Goal: Transaction & Acquisition: Purchase product/service

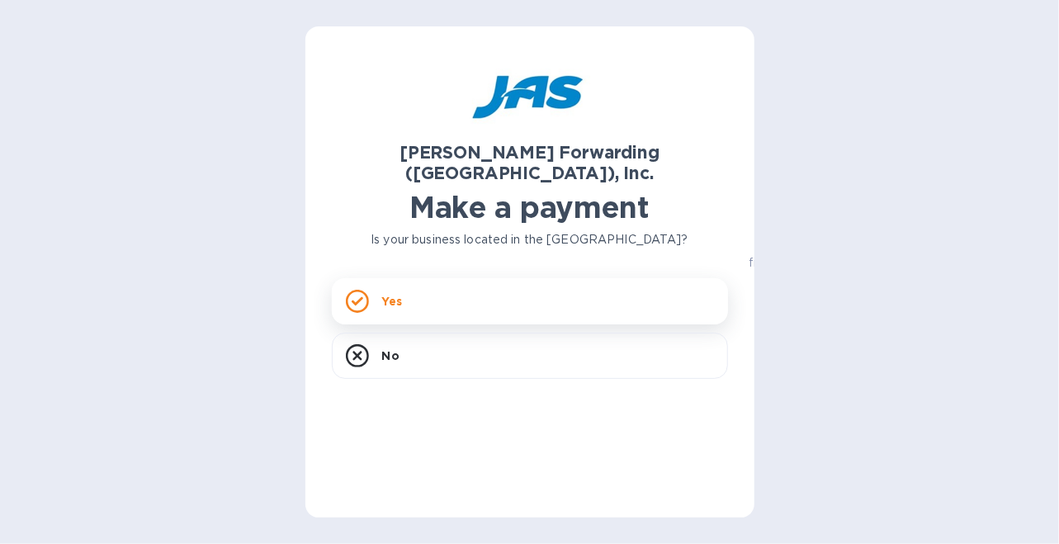
click at [433, 286] on div "Yes" at bounding box center [530, 301] width 396 height 46
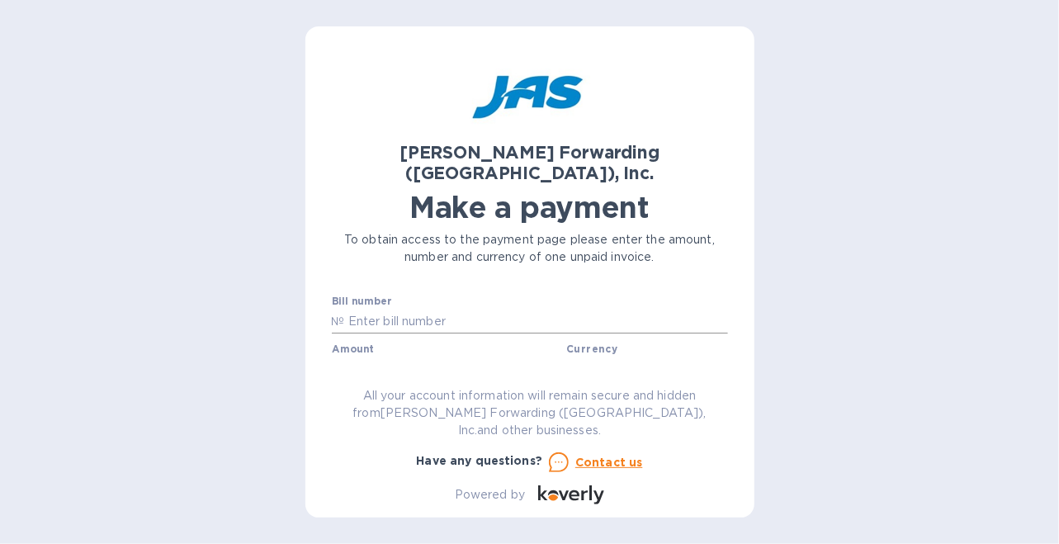
click at [592, 309] on input "text" at bounding box center [536, 321] width 383 height 25
type input "S509168502"
click at [399, 356] on input "text" at bounding box center [449, 368] width 221 height 25
type input "151.88"
click at [541, 310] on input "text" at bounding box center [530, 322] width 396 height 25
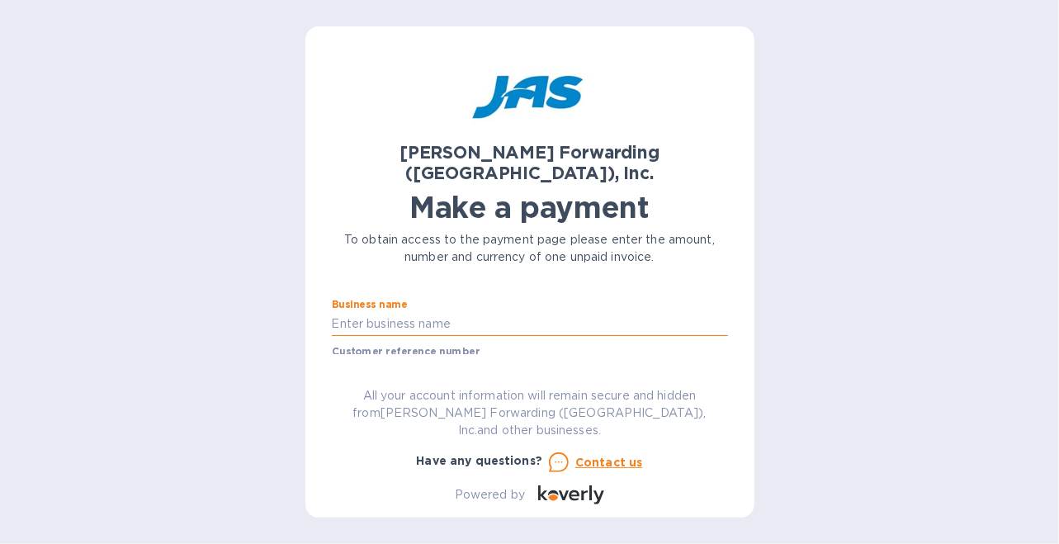
scroll to position [92, 0]
type input "Daas & US LLC"
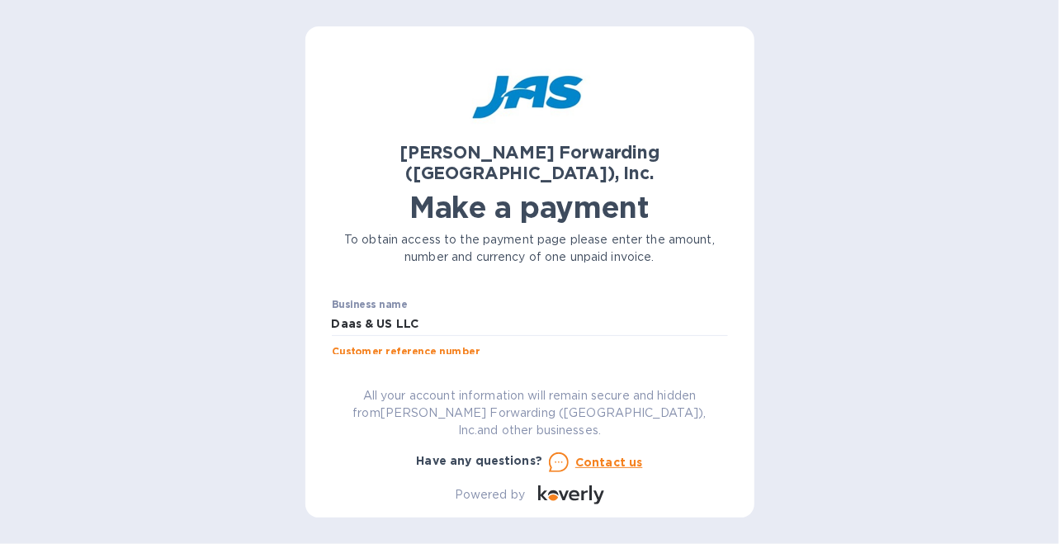
click at [549, 359] on input "text" at bounding box center [530, 371] width 396 height 25
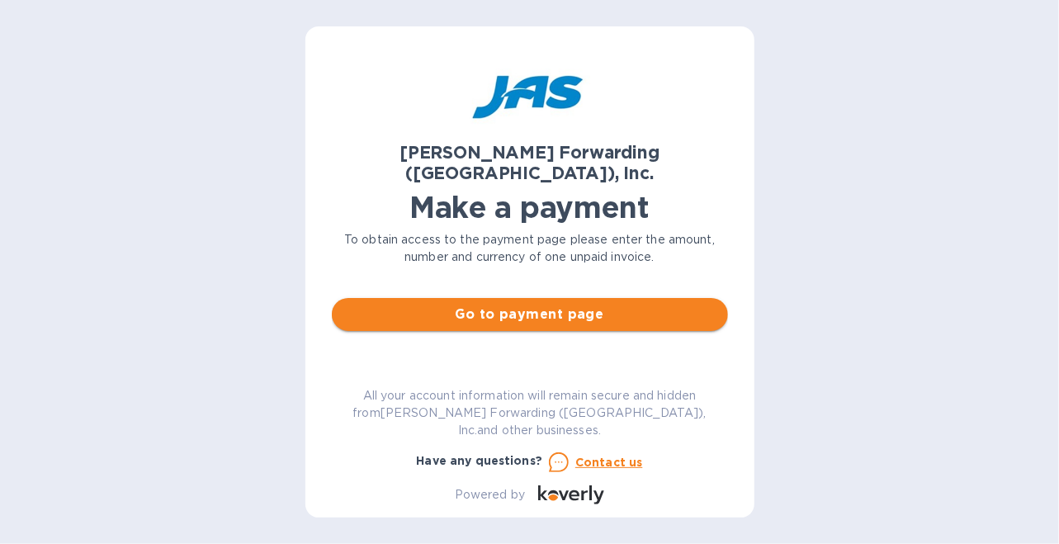
scroll to position [202, 0]
type input "C5903509403"
click at [514, 304] on span "Go to payment page" at bounding box center [530, 314] width 370 height 20
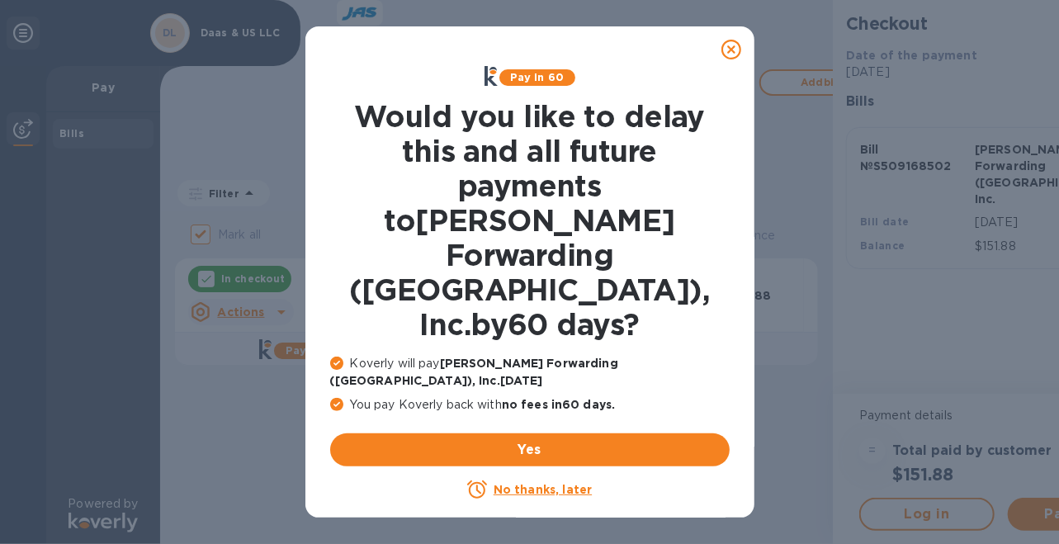
click at [535, 483] on u "No thanks, later" at bounding box center [542, 489] width 98 height 13
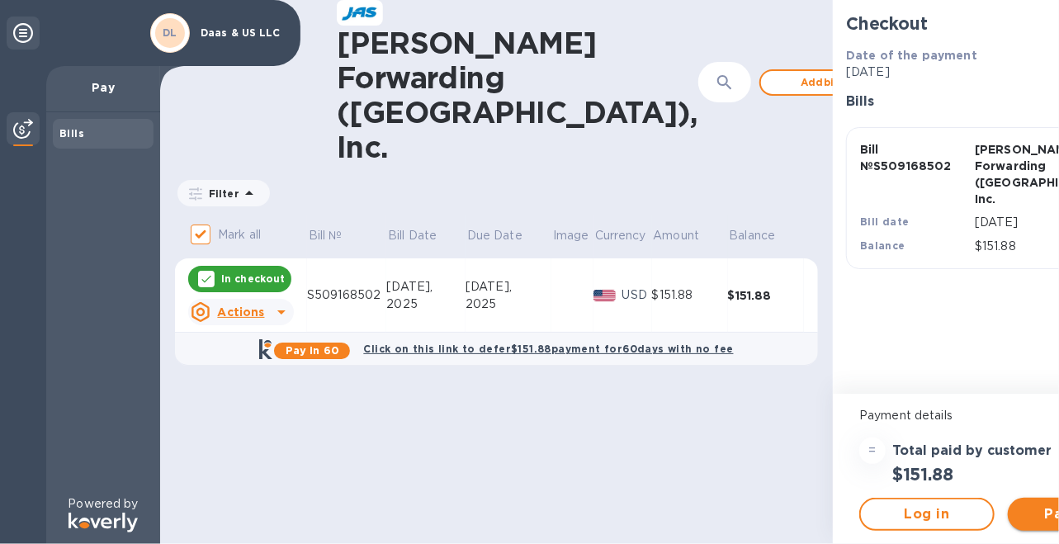
click at [1021, 510] on span "Pay now" at bounding box center [1075, 514] width 109 height 20
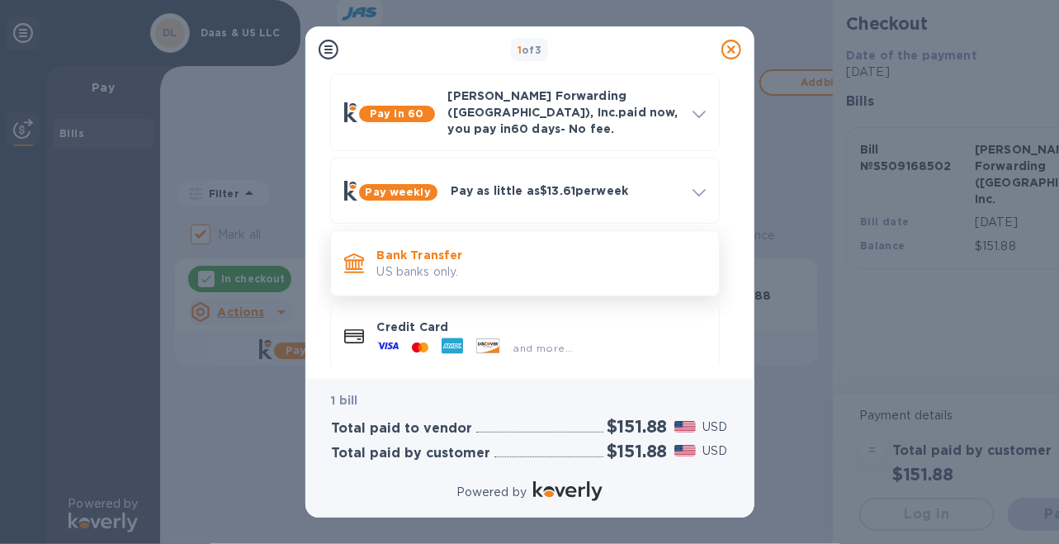
scroll to position [73, 0]
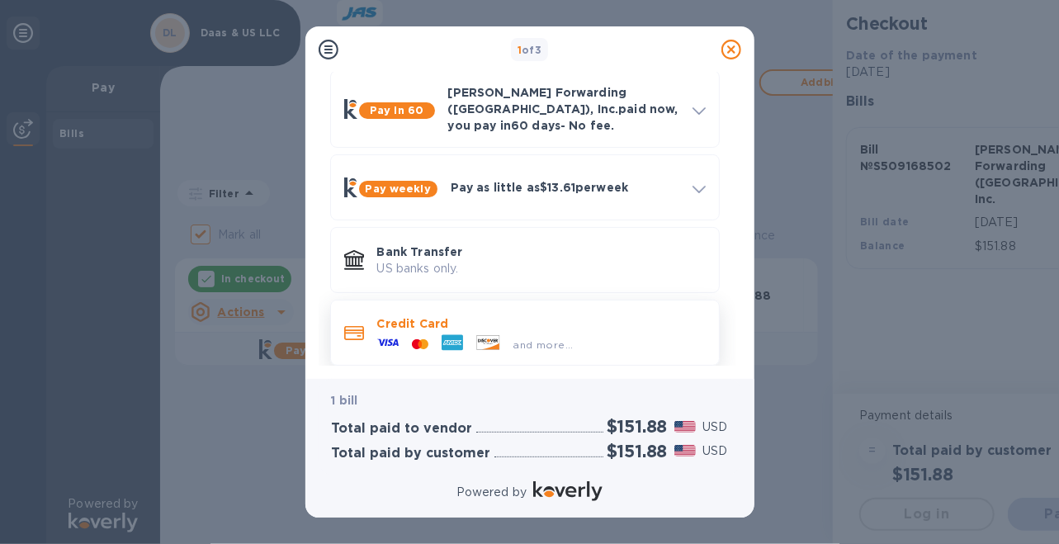
click at [520, 336] on div "and more..." at bounding box center [543, 344] width 73 height 17
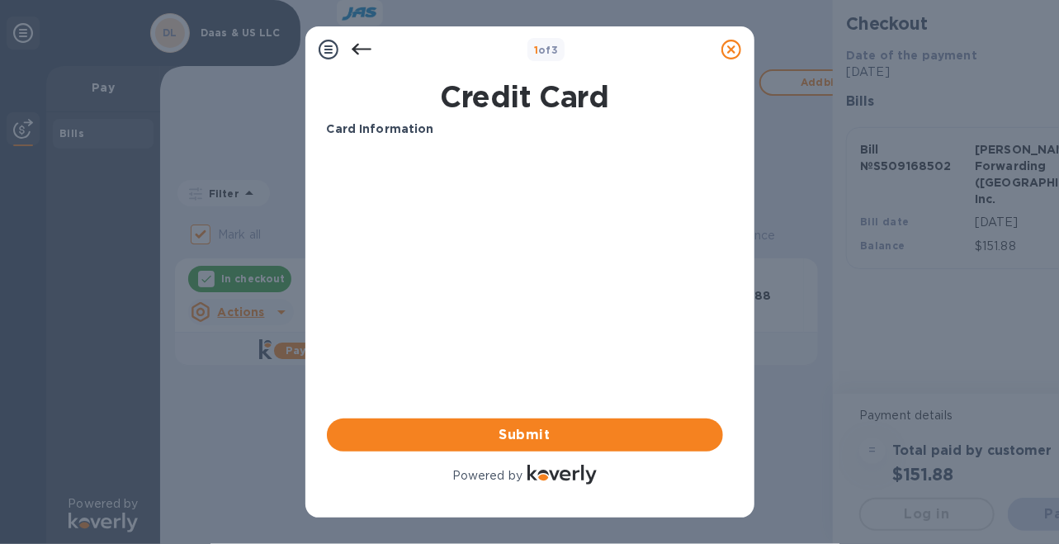
scroll to position [0, 0]
click at [462, 431] on span "Submit" at bounding box center [525, 435] width 370 height 20
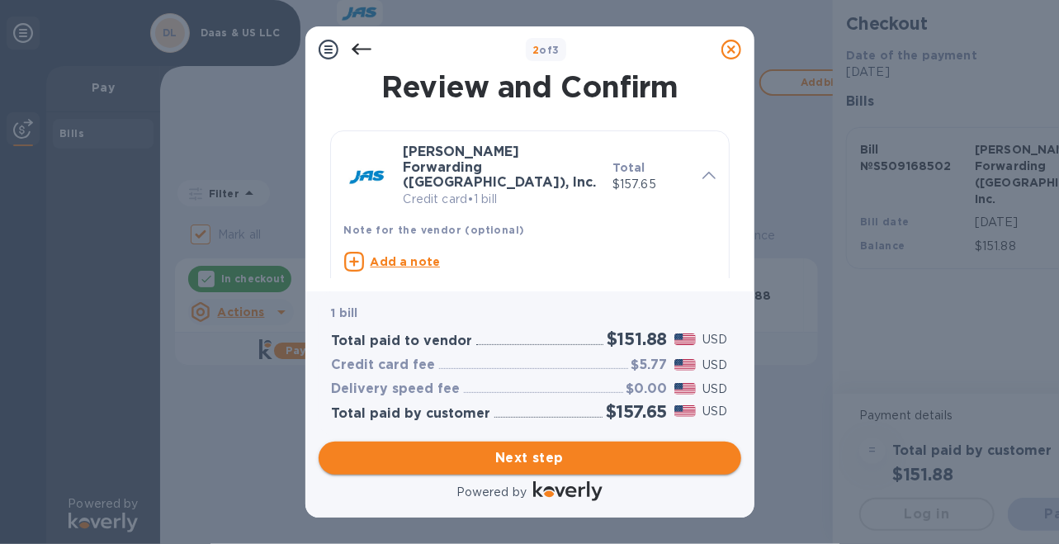
click at [530, 455] on span "Next step" at bounding box center [530, 458] width 396 height 20
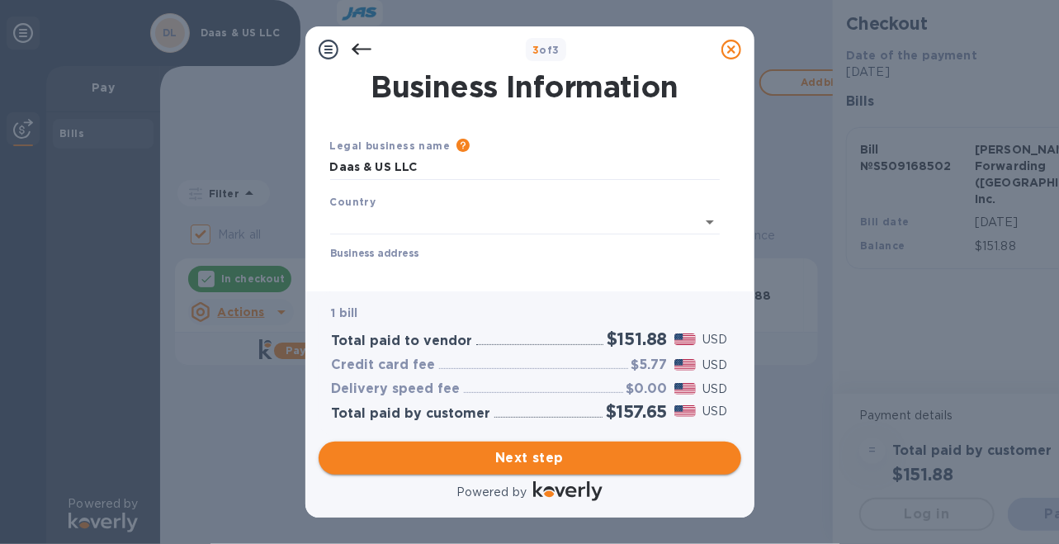
type input "[GEOGRAPHIC_DATA]"
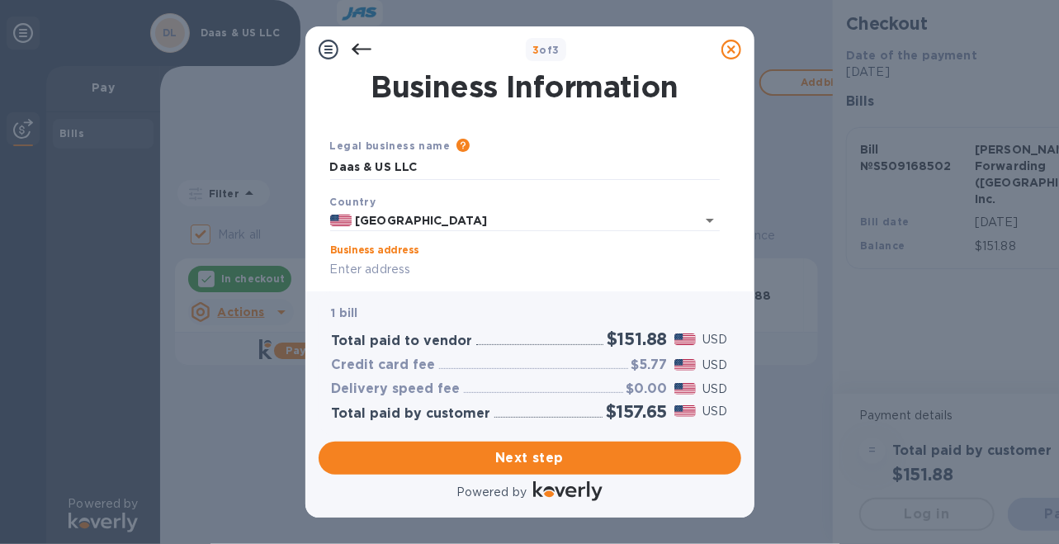
click at [414, 270] on input "Business address" at bounding box center [524, 269] width 389 height 25
type input "[STREET_ADDRESS][PERSON_NAME][PERSON_NAME]"
type input "[GEOGRAPHIC_DATA]"
type input "75231"
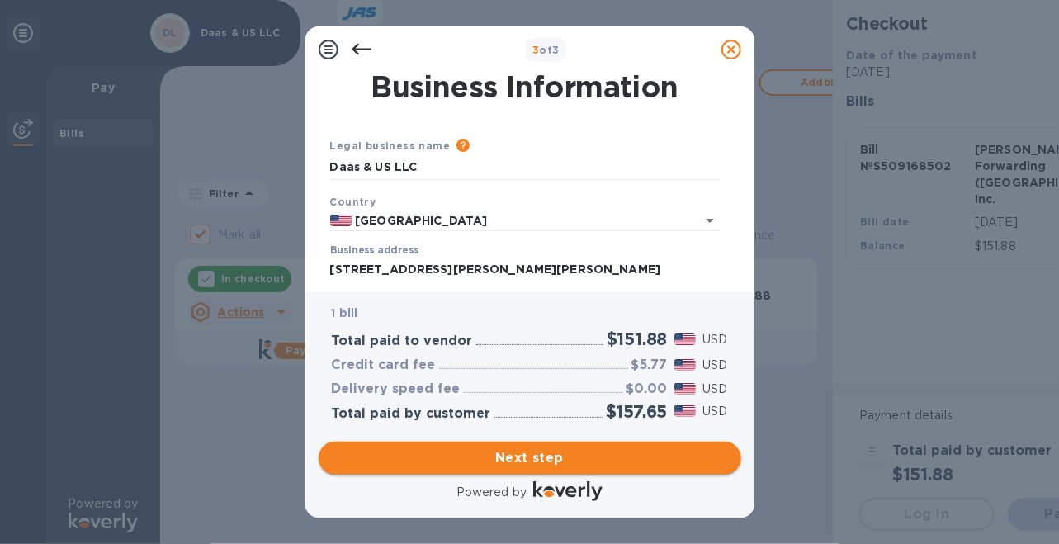
click at [545, 451] on span "Next step" at bounding box center [530, 458] width 396 height 20
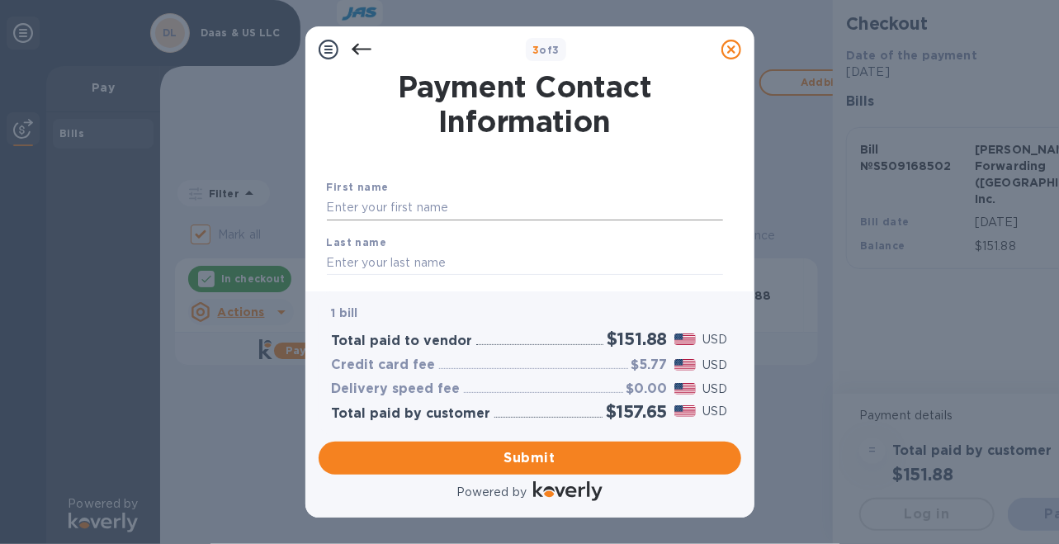
click at [511, 210] on input "text" at bounding box center [525, 208] width 396 height 25
type input "[PERSON_NAME]"
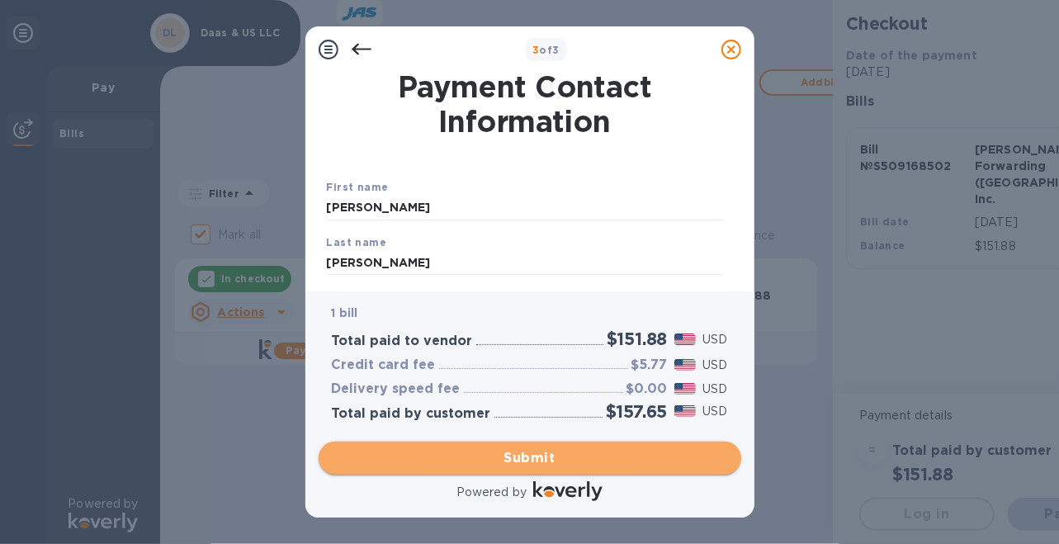
click at [531, 456] on span "Submit" at bounding box center [530, 458] width 396 height 20
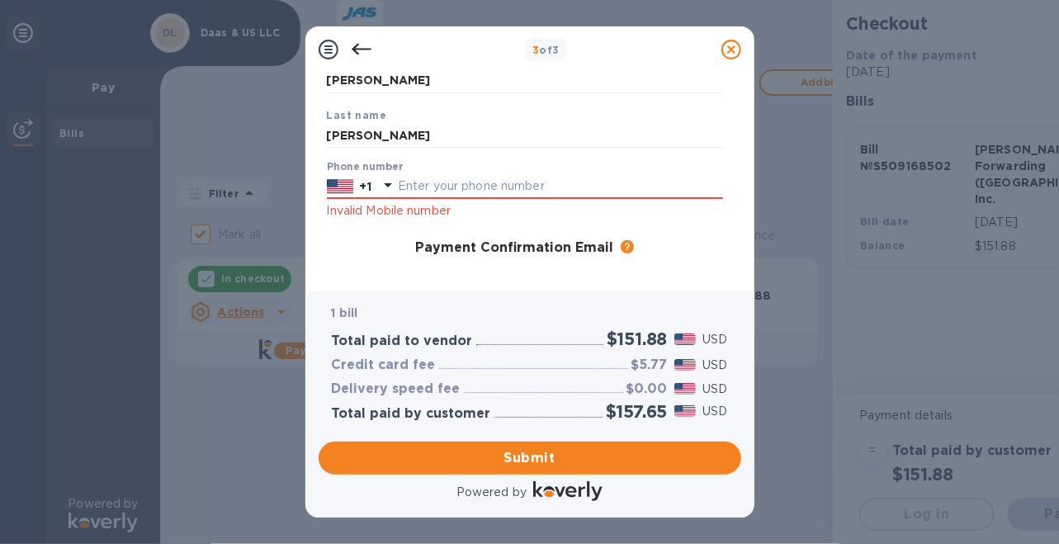
scroll to position [121, 0]
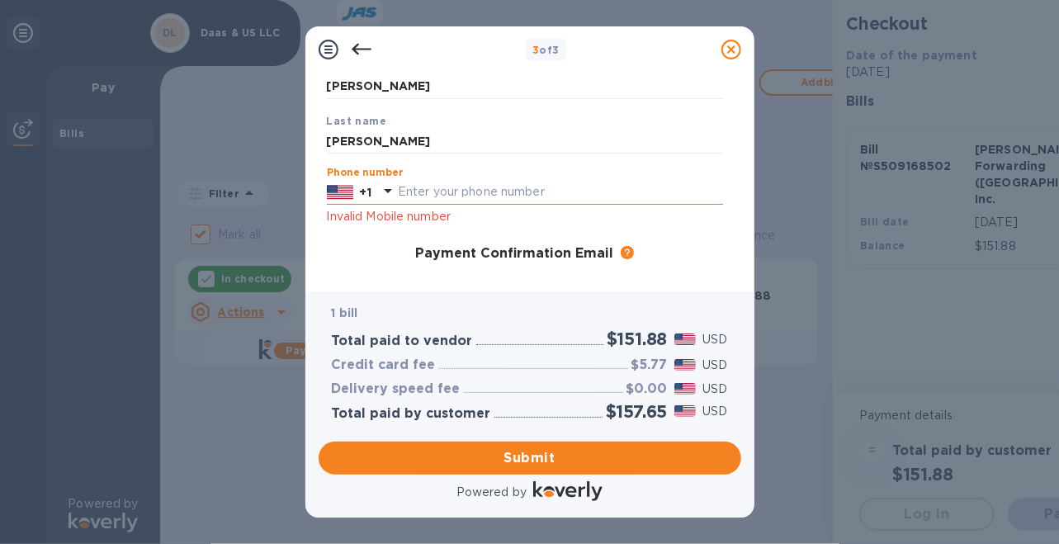
click at [590, 191] on input "text" at bounding box center [560, 192] width 325 height 25
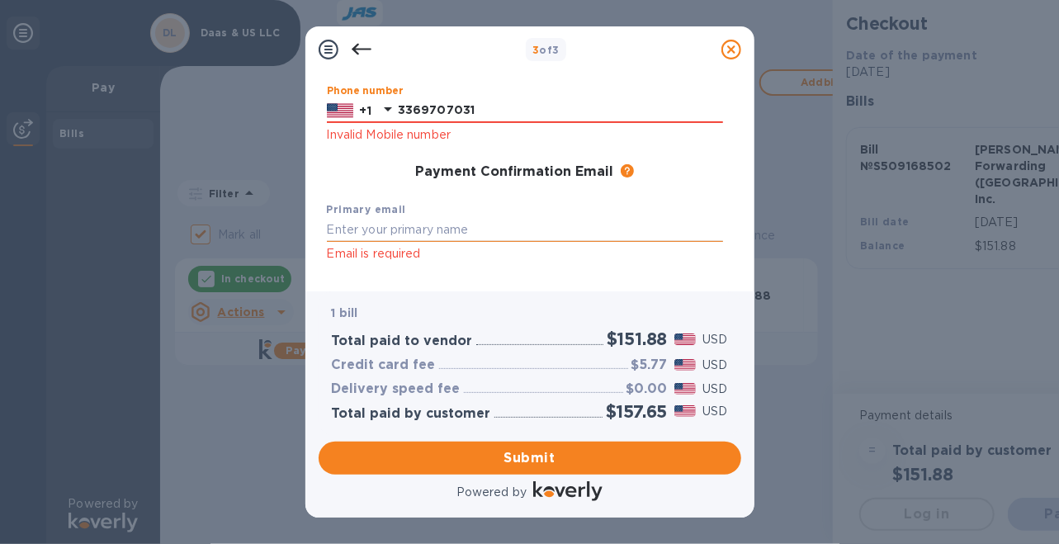
type input "3369707031"
click at [595, 224] on input "text" at bounding box center [525, 230] width 396 height 25
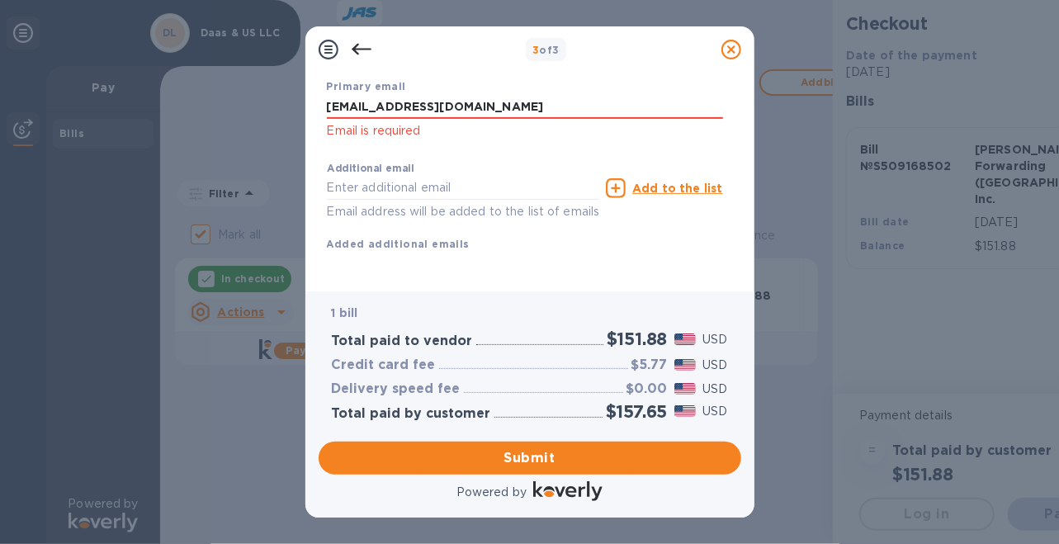
scroll to position [345, 0]
type input "[EMAIL_ADDRESS][DOMAIN_NAME]"
click at [541, 448] on span "Submit" at bounding box center [530, 458] width 396 height 20
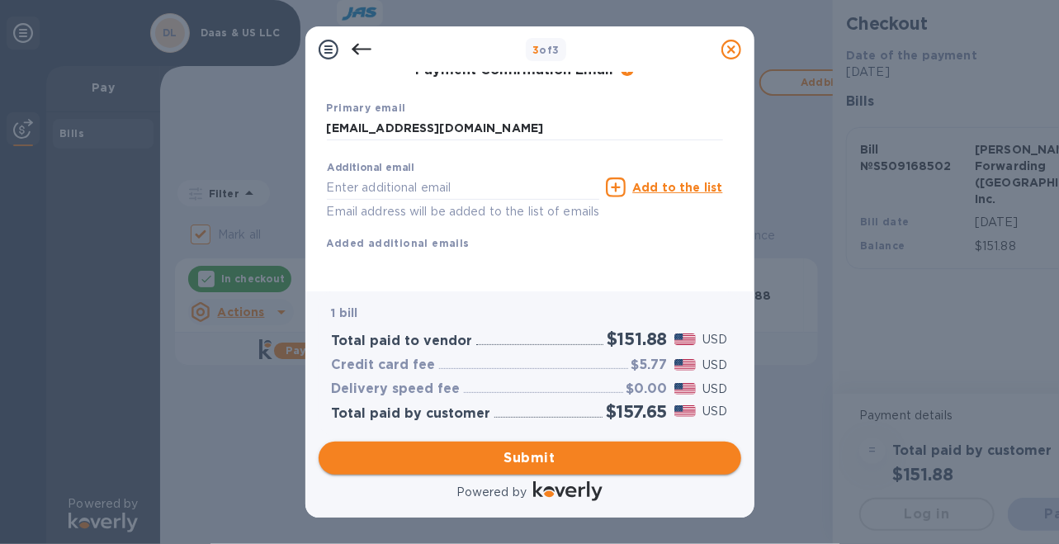
scroll to position [302, 0]
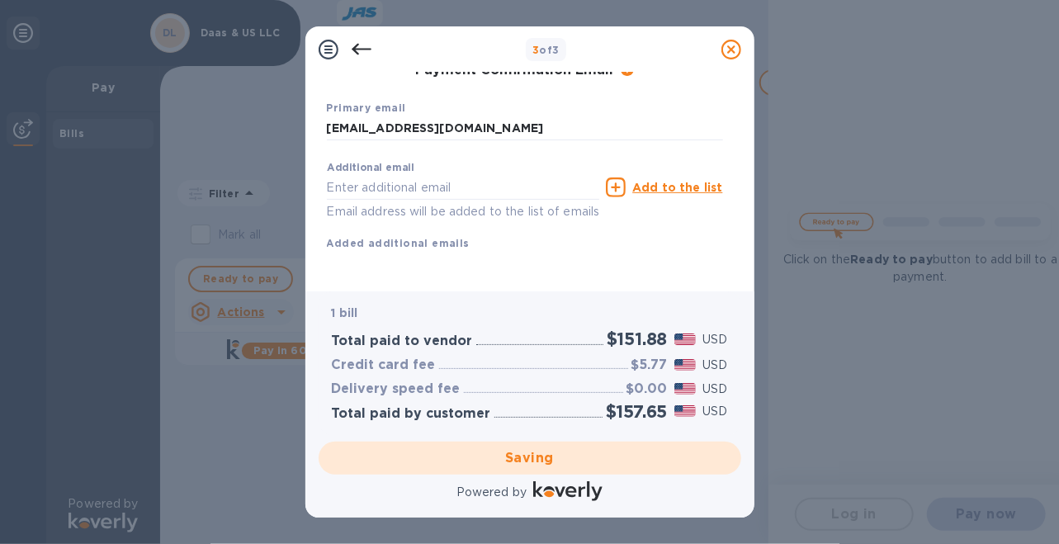
checkbox input "false"
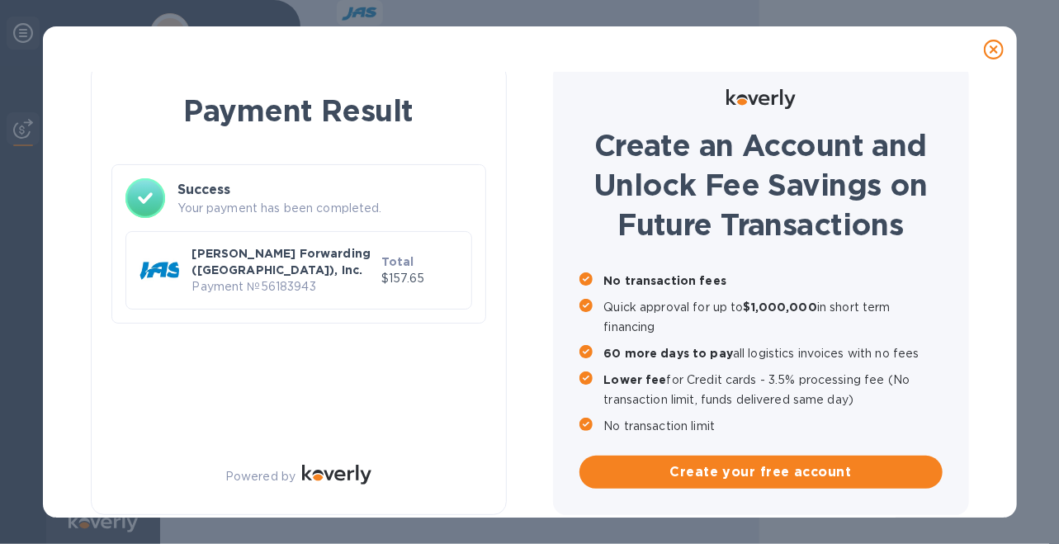
scroll to position [13, 0]
